Goal: Communication & Community: Answer question/provide support

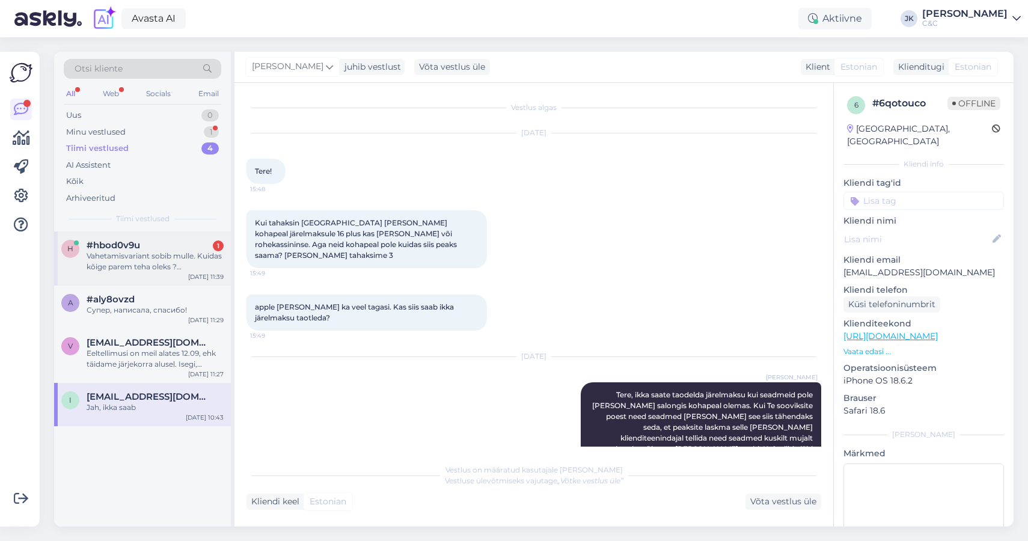
scroll to position [175, 0]
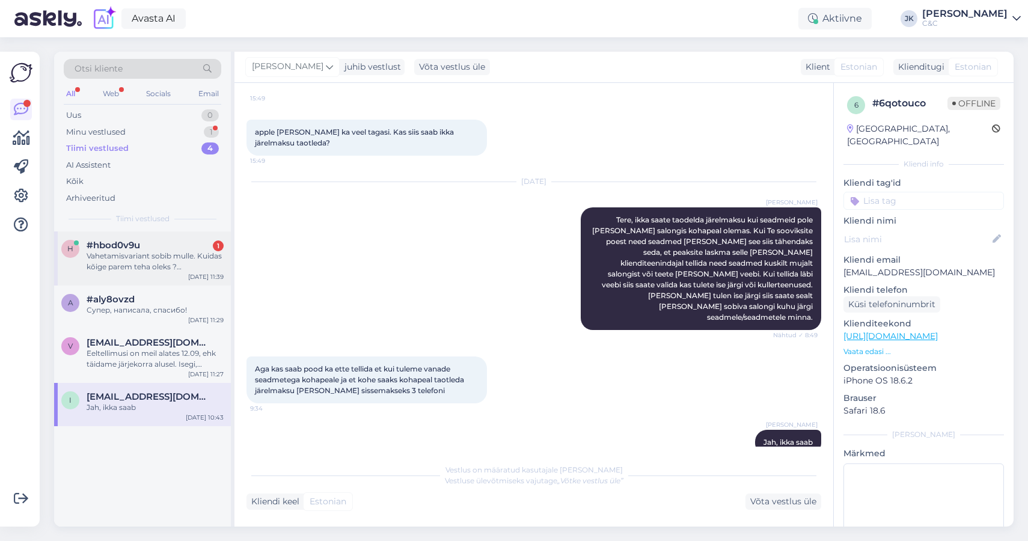
click at [161, 274] on div "h #hbod0v9u 1 Vahetamisvariant sobib mulle. Kuidas kõige parem teha oleks ? Te …" at bounding box center [142, 259] width 177 height 54
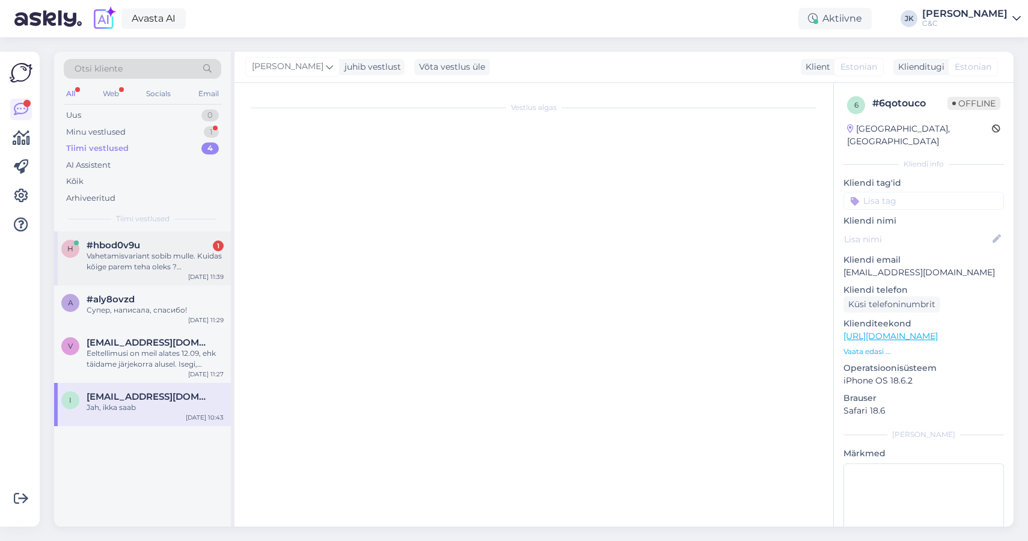
scroll to position [0, 0]
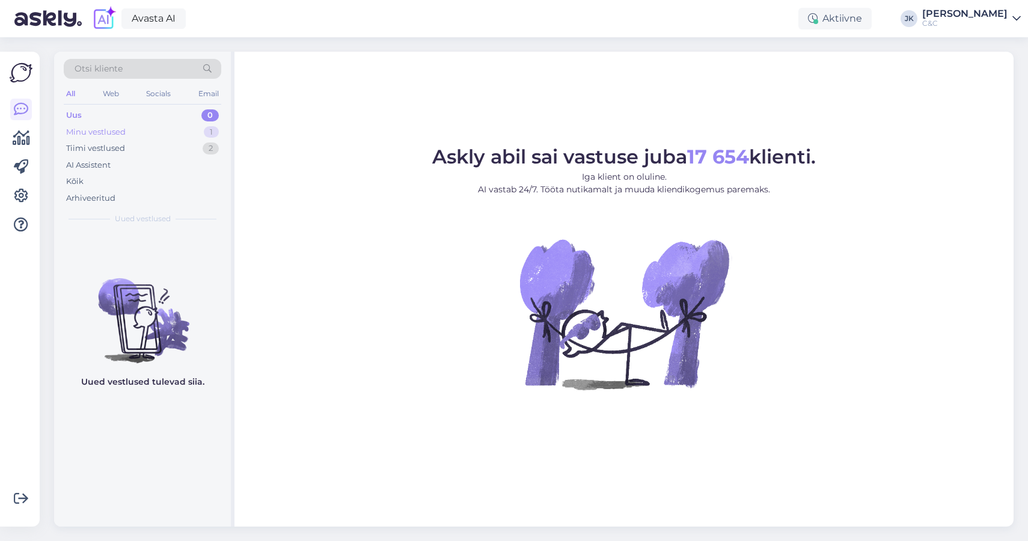
click at [93, 127] on div "Minu vestlused" at bounding box center [96, 132] width 60 height 12
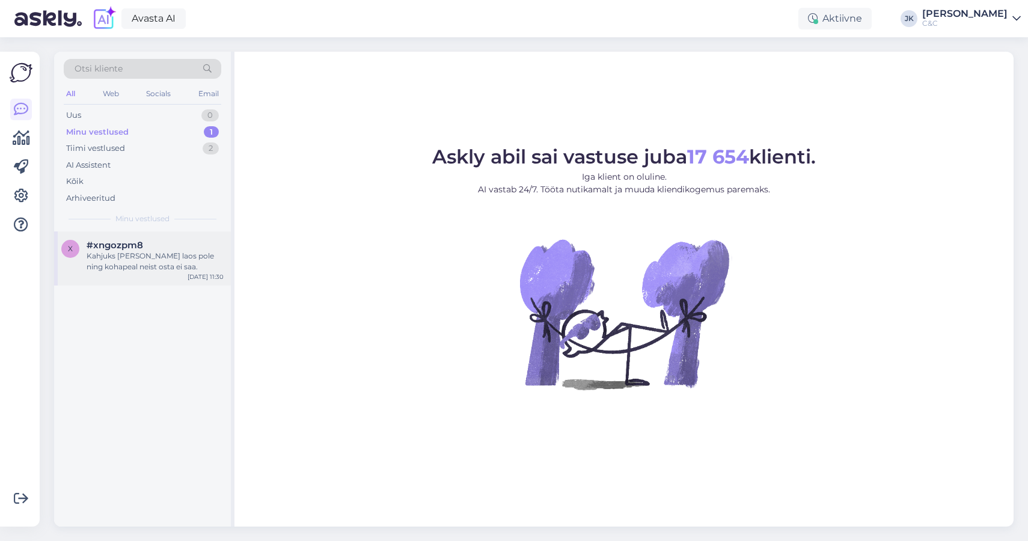
click at [109, 263] on div "Kahjuks [PERSON_NAME] laos pole ning kohapeal neist osta ei saa." at bounding box center [155, 262] width 137 height 22
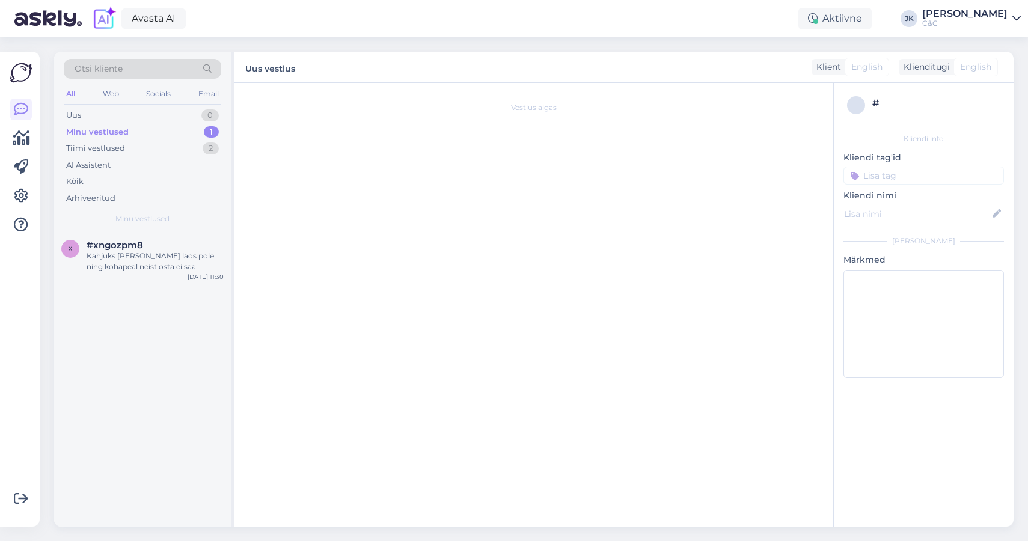
scroll to position [324, 0]
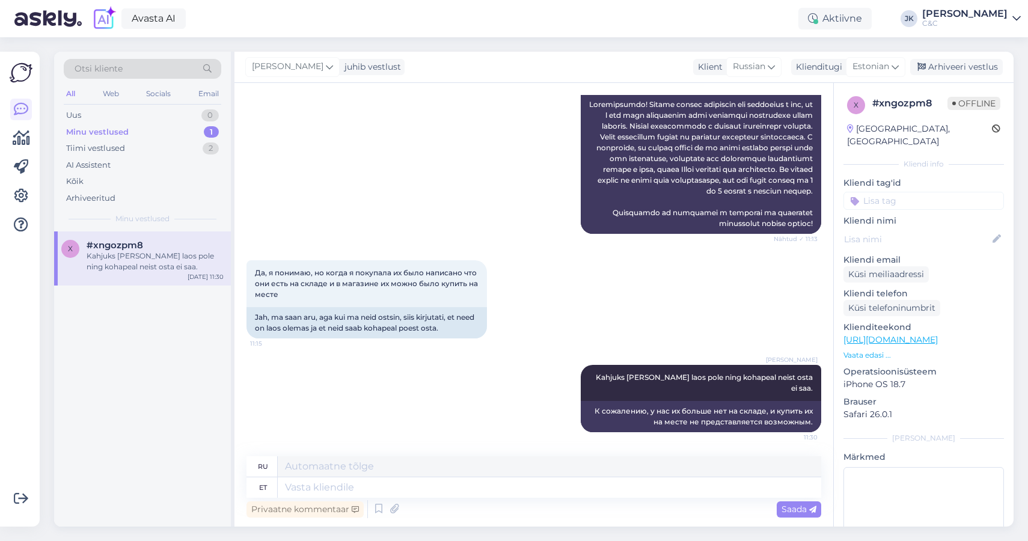
click at [503, 422] on div "[PERSON_NAME] Kahjuks [PERSON_NAME] laos pole ning kohapeal neist osta ei saa. …" at bounding box center [534, 399] width 575 height 94
click at [938, 66] on div "Arhiveeri vestlus" at bounding box center [956, 67] width 93 height 16
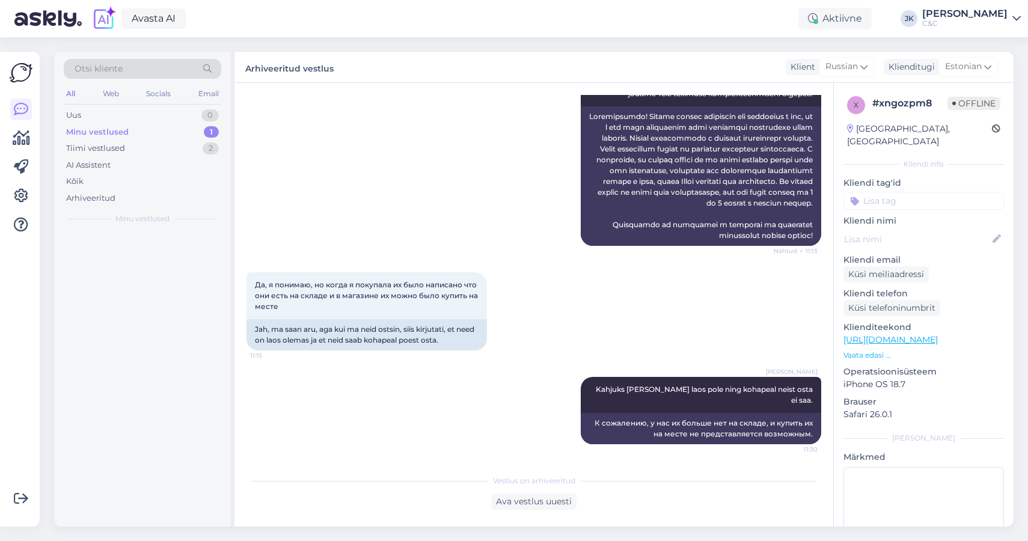
scroll to position [312, 0]
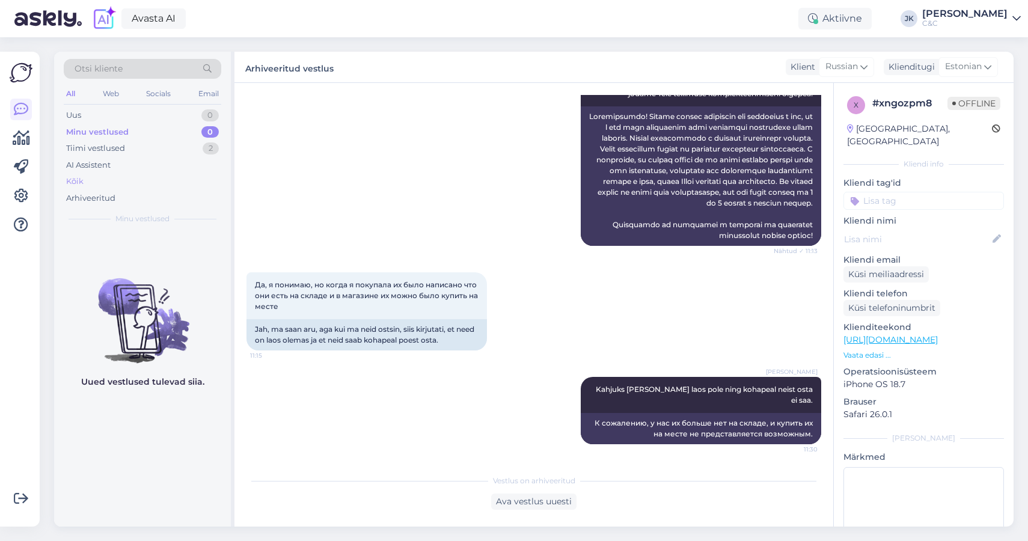
click at [129, 176] on div "Kõik" at bounding box center [143, 181] width 158 height 17
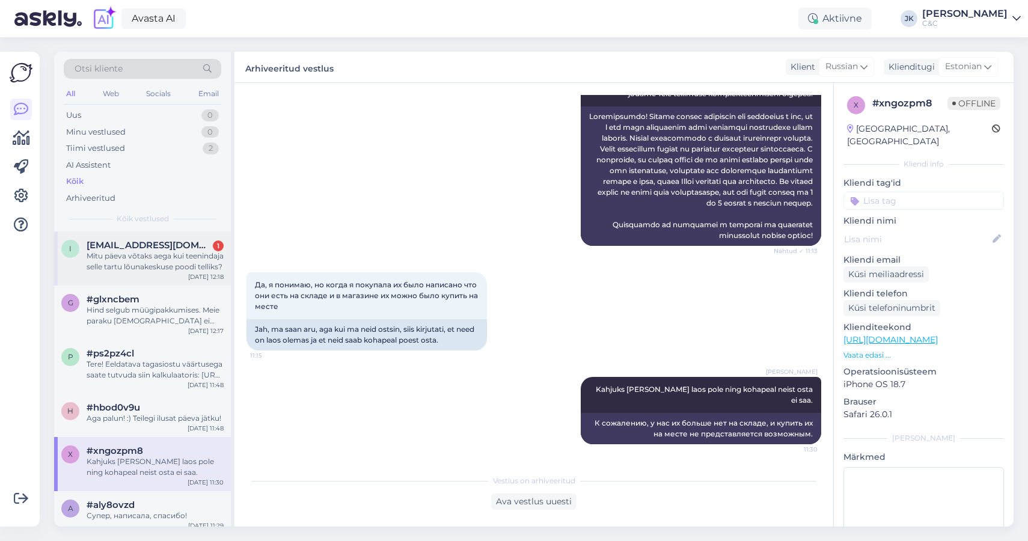
click at [152, 277] on div "i [EMAIL_ADDRESS][DOMAIN_NAME] 1 Mitu päeva võtaks aega kui teenindaja selle ta…" at bounding box center [142, 259] width 177 height 54
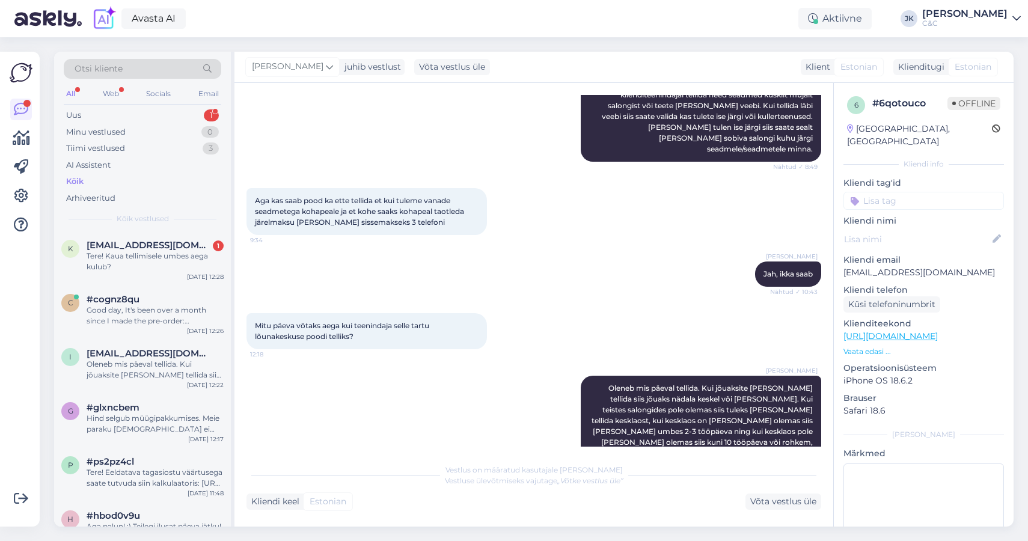
scroll to position [293, 0]
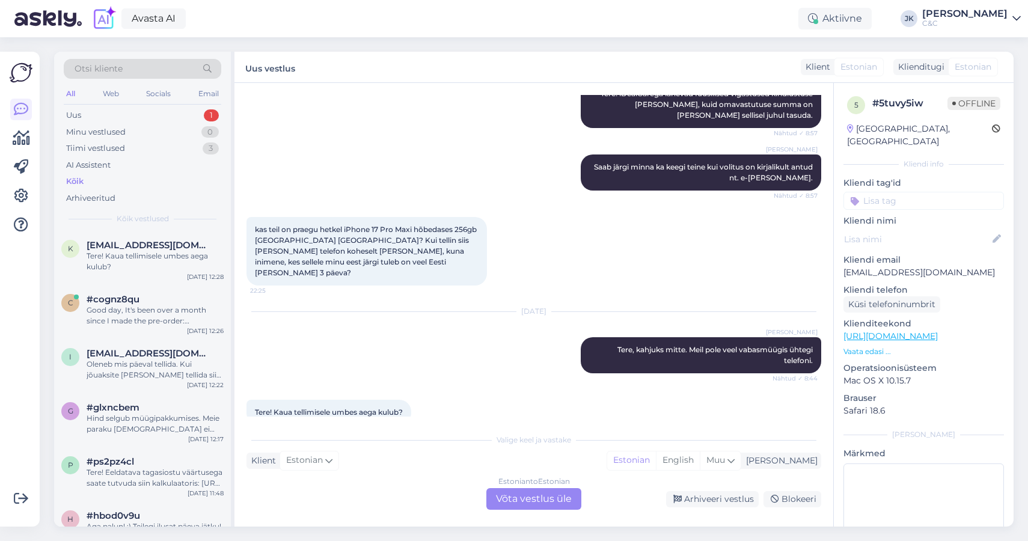
click at [499, 494] on div "Estonian to Estonian Võta vestlus üle" at bounding box center [534, 499] width 95 height 22
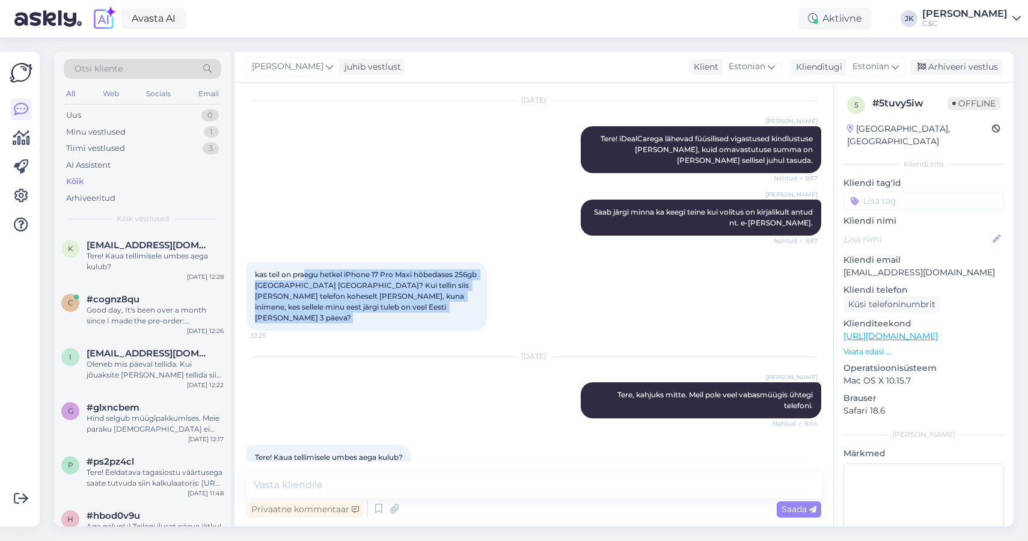
drag, startPoint x: 308, startPoint y: 259, endPoint x: 303, endPoint y: 346, distance: 86.7
click at [303, 346] on div "Vestlus algas [DATE] Tere! Soovin [PERSON_NAME] uue iPhone 17 Pro Maxi. [PERSON…" at bounding box center [540, 278] width 586 height 367
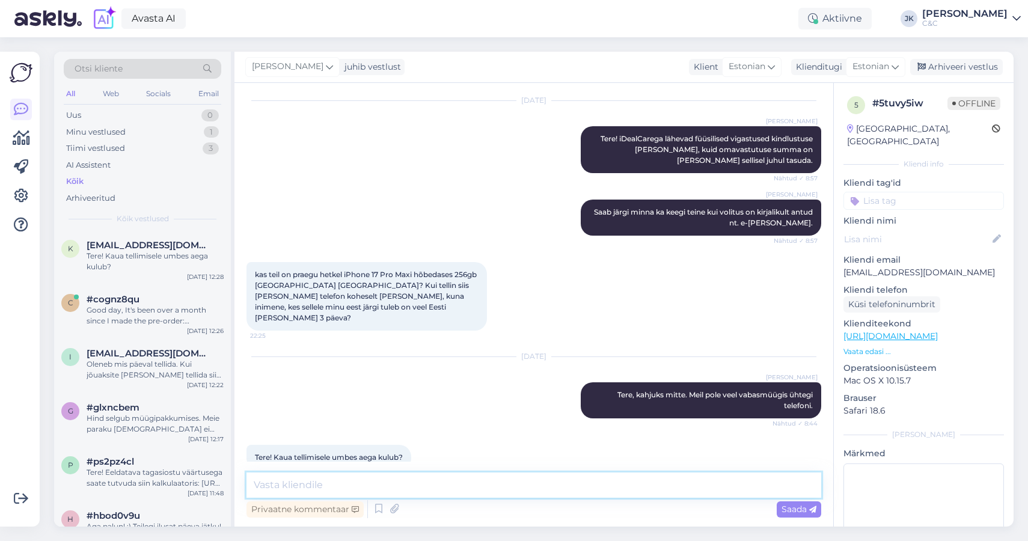
click at [346, 482] on textarea at bounding box center [534, 485] width 575 height 25
click at [383, 511] on icon at bounding box center [379, 509] width 14 height 18
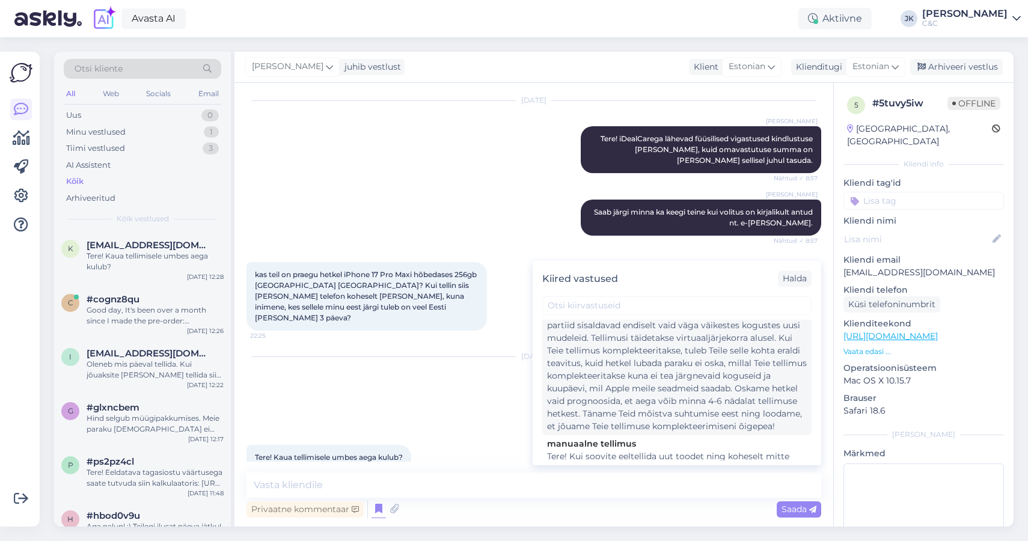
scroll to position [327, 0]
click at [639, 403] on div "Tere! Esimesed partiid seadmeid on meieni jõudnud, kuid partiid sisaldavad endi…" at bounding box center [677, 368] width 260 height 126
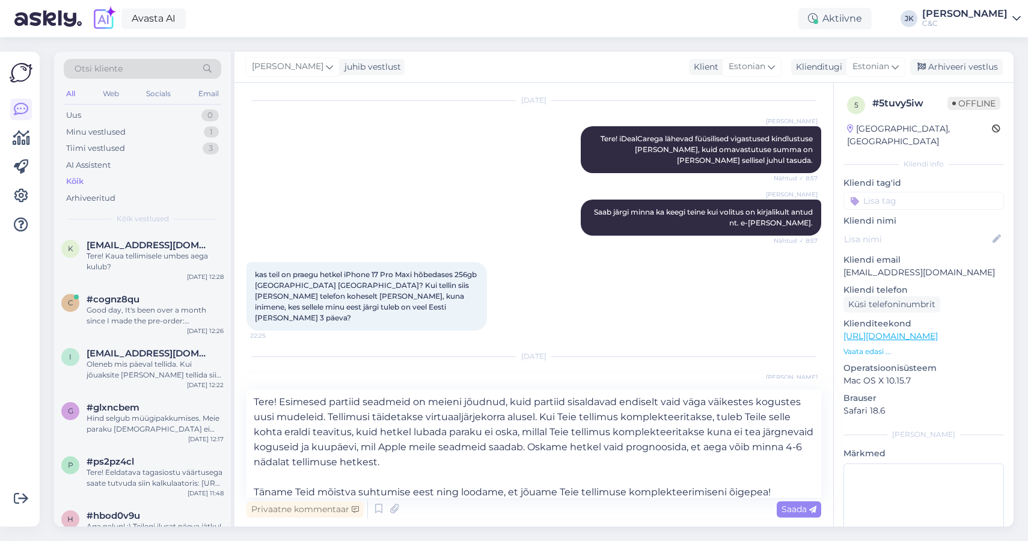
type textarea "Tere! Esimesed partiid seadmeid on meieni jõudnud, kuid partiid sisaldavad endi…"
click at [806, 508] on span "Saada" at bounding box center [799, 509] width 35 height 11
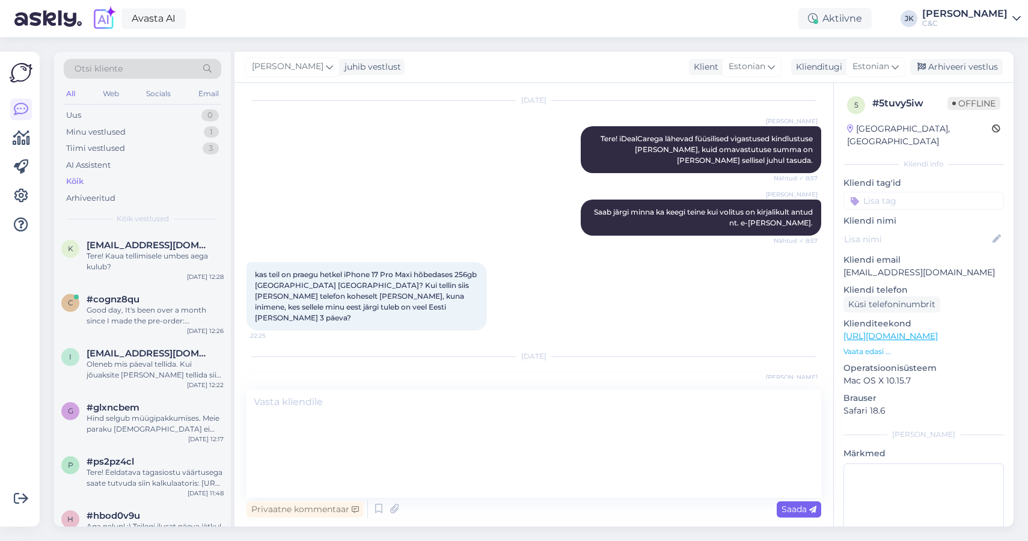
scroll to position [419, 0]
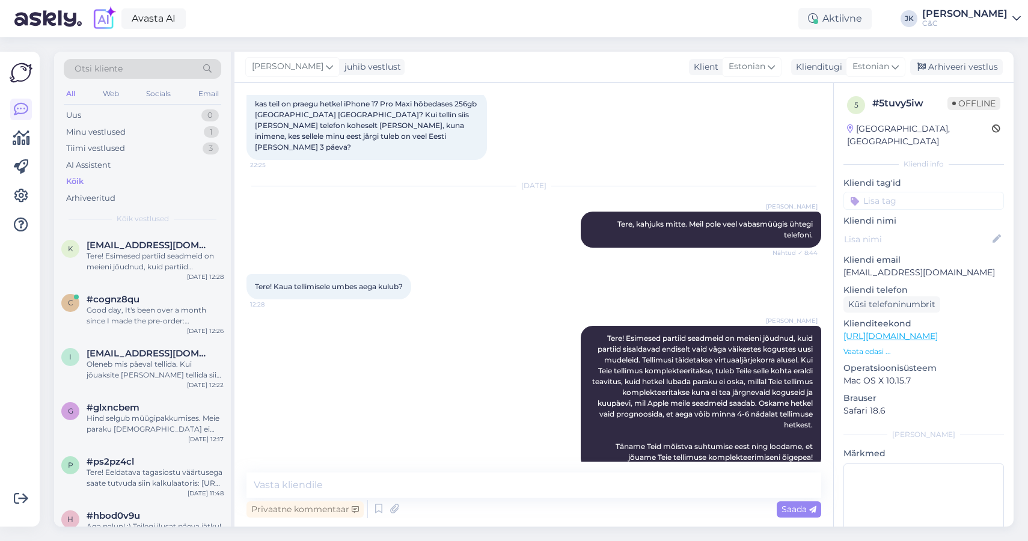
click at [389, 374] on div "[PERSON_NAME] Tere! Esimesed partiid seadmeid on meieni jõudnud, kuid partiid s…" at bounding box center [534, 398] width 575 height 171
